Goal: Information Seeking & Learning: Check status

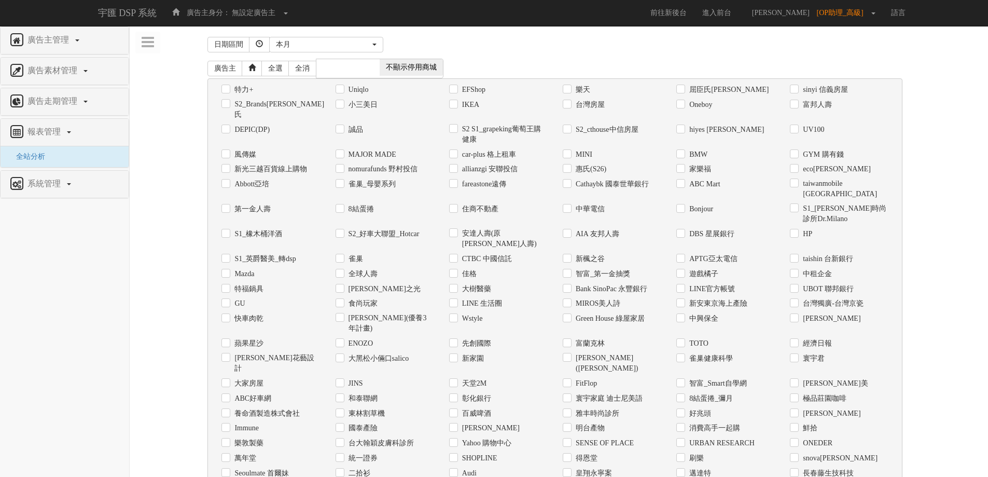
click at [193, 101] on div "日期區間 [DATE] 本[PERSON_NAME] 本月 上月 過去7天 過去14天 過去30天 指定日期 本月 開始日期 [DATE] 結束日期 [DAT…" at bounding box center [559, 430] width 843 height 792
click at [346, 87] on label "Uniqlo" at bounding box center [357, 90] width 23 height 10
click at [342, 87] on input "Uniqlo" at bounding box center [339, 89] width 7 height 7
checkbox input "true"
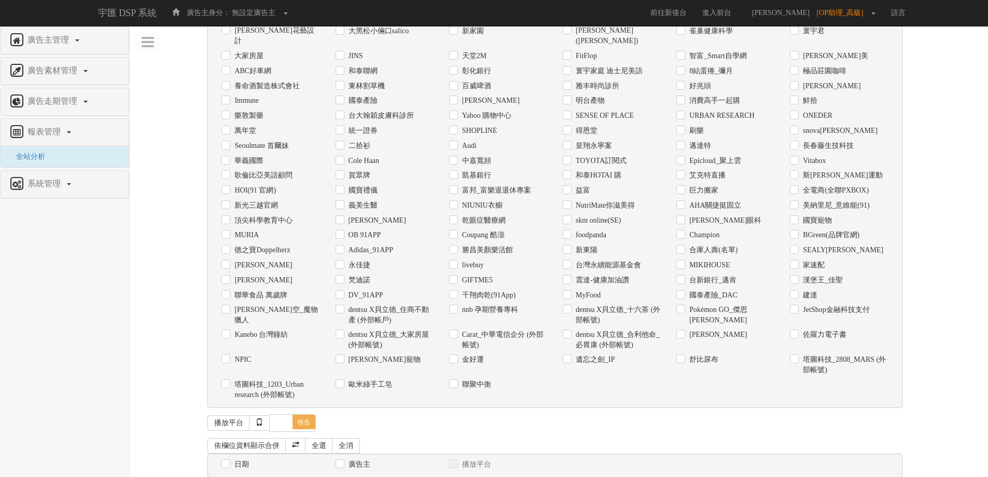
click at [221, 457] on div "日期" at bounding box center [271, 464] width 114 height 15
click at [228, 461] on input "日期" at bounding box center [225, 464] width 7 height 7
checkbox input "true"
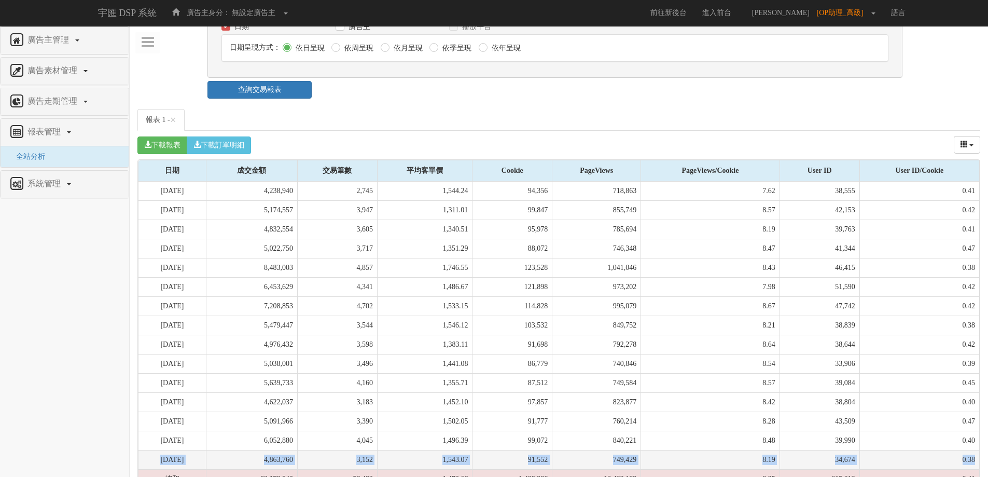
drag, startPoint x: 159, startPoint y: 421, endPoint x: 977, endPoint y: 417, distance: 817.2
click at [977, 450] on tr "2025-09-15 4,863,760 3,152 1,543.07 91,552 749,429 8.19 34,674 0.38" at bounding box center [560, 459] width 842 height 19
copy tr "2025-09-15 4,863,760 3,152 1,543.07 91,552 749,429 8.19 34,674 0.38"
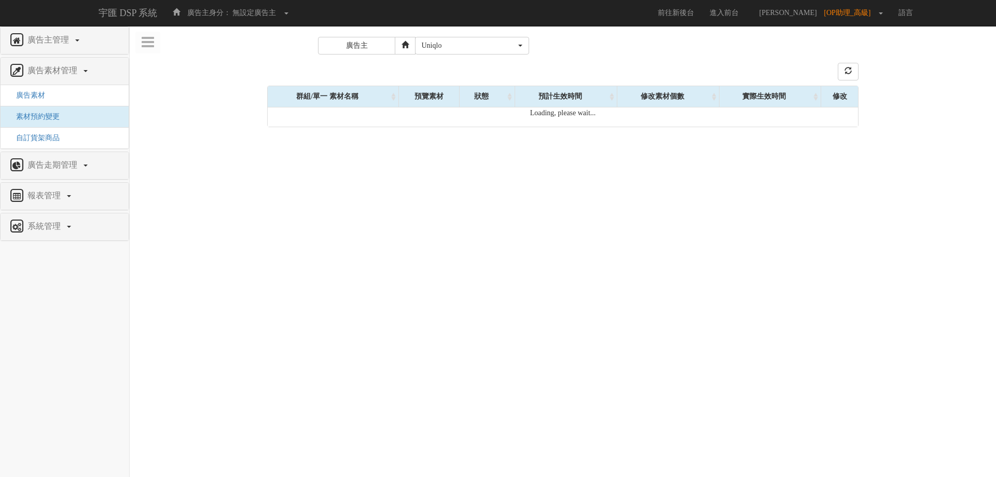
select select "77"
